Goal: Manage account settings

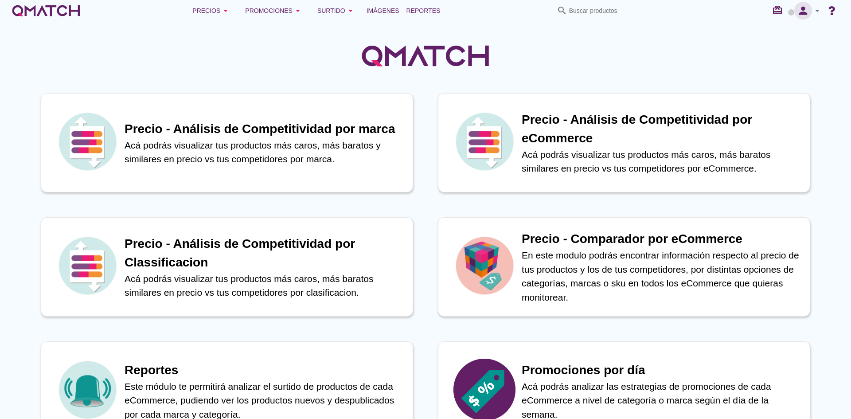
click at [809, 6] on icon "person" at bounding box center [803, 10] width 18 height 12
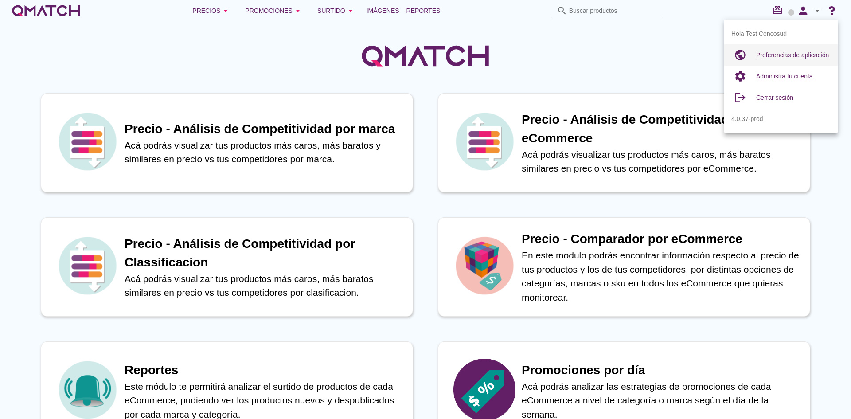
click at [783, 55] on span "Preferencias de aplicación" at bounding box center [792, 54] width 73 height 7
radio input "true"
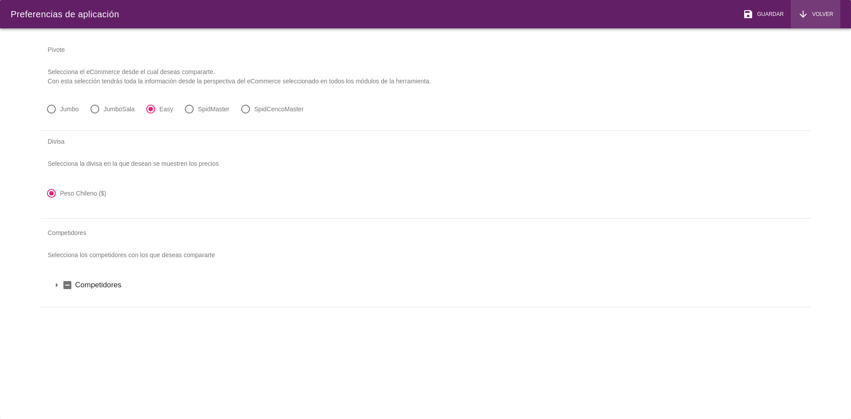
click at [826, 10] on span "Volver" at bounding box center [820, 14] width 25 height 8
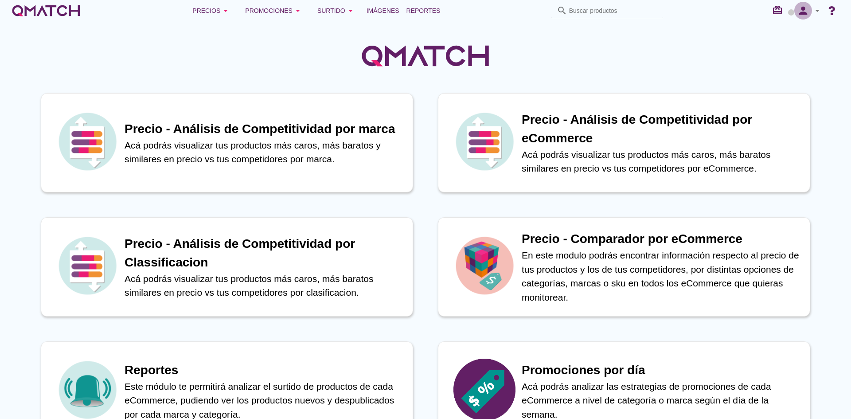
click at [804, 12] on icon "person" at bounding box center [803, 10] width 18 height 12
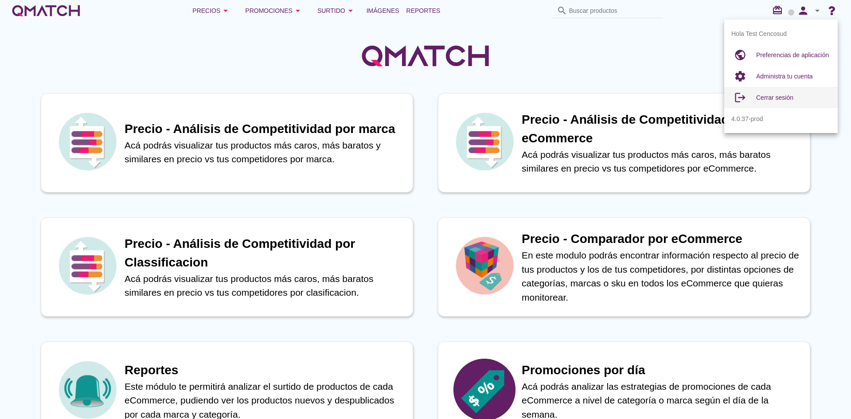
click at [772, 95] on span "Cerrar sesión" at bounding box center [774, 97] width 37 height 7
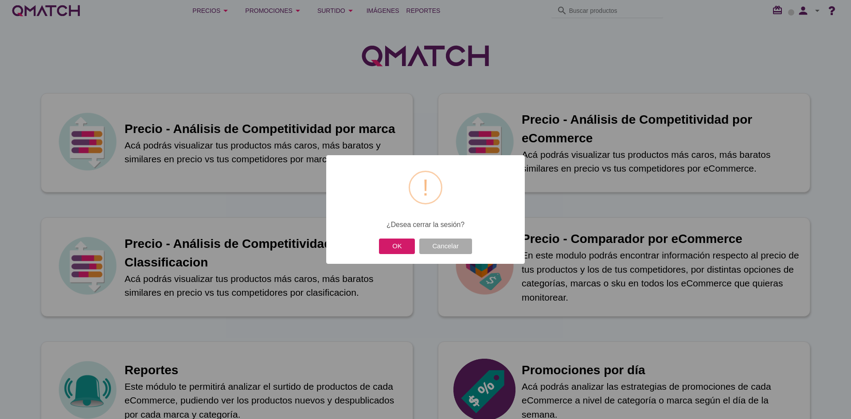
click at [400, 243] on button "OK" at bounding box center [397, 246] width 36 height 16
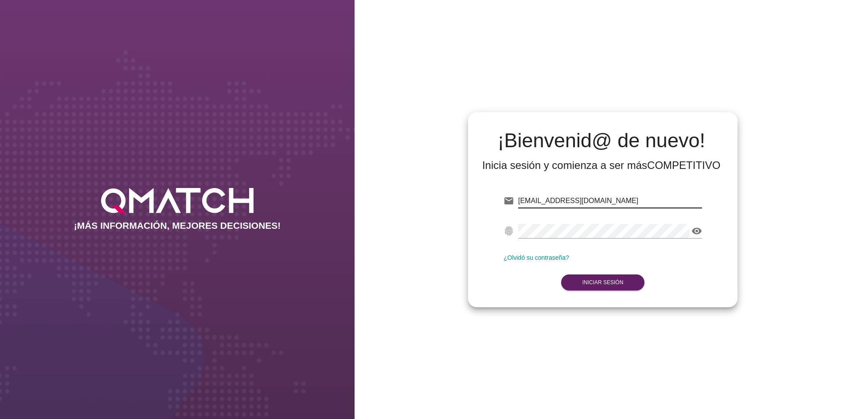
click at [558, 200] on input "test@test.cencosud.cl" at bounding box center [610, 201] width 184 height 14
click at [567, 198] on input "test@test.cencosud.cl" at bounding box center [610, 201] width 184 height 14
drag, startPoint x: 567, startPoint y: 198, endPoint x: 584, endPoint y: 199, distance: 16.9
click at [584, 199] on input "test@test.cencosud.cl" at bounding box center [610, 201] width 184 height 14
type input "test@test.tottus.cl"
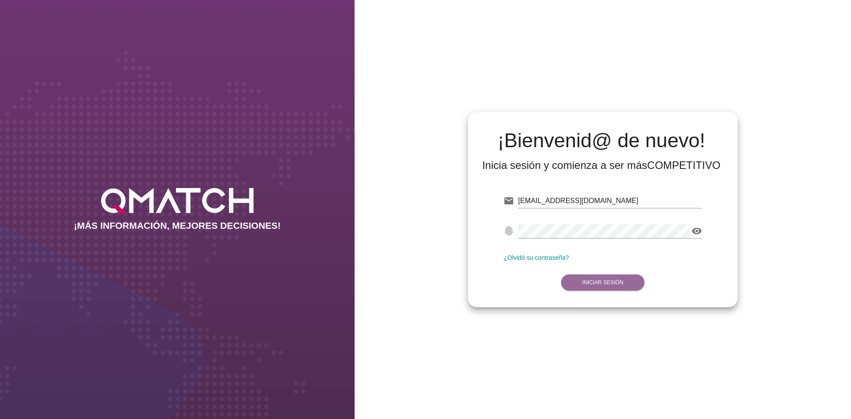
click at [615, 286] on button "Iniciar Sesión" at bounding box center [603, 282] width 84 height 16
